Goal: Check status: Check status

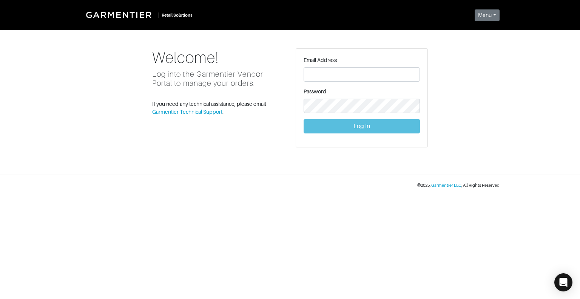
type input "[EMAIL_ADDRESS][DOMAIN_NAME]"
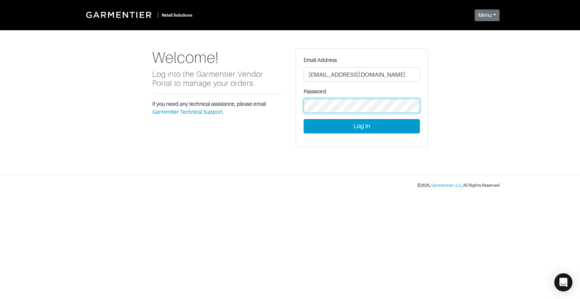
click at [304, 119] on button "Log In" at bounding box center [362, 126] width 116 height 14
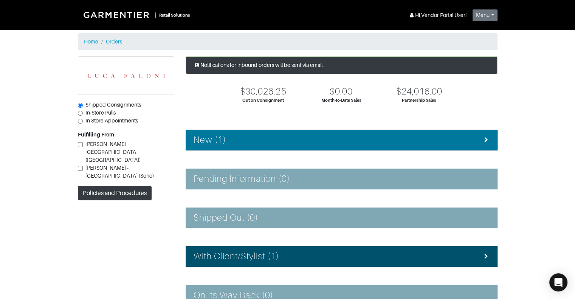
click at [380, 139] on div "New (1)" at bounding box center [341, 140] width 296 height 11
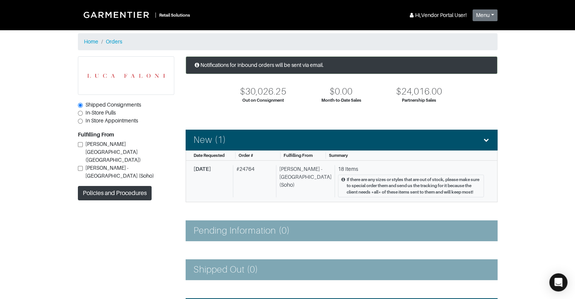
click at [306, 184] on div "Luca Faloni - NYC (Soho)" at bounding box center [304, 181] width 56 height 32
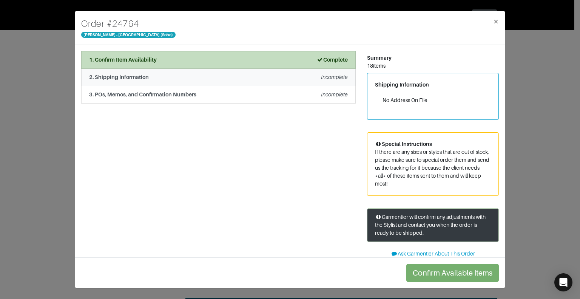
click at [317, 77] on div "2. Shipping Information Incomplete" at bounding box center [218, 77] width 259 height 8
